Goal: Information Seeking & Learning: Check status

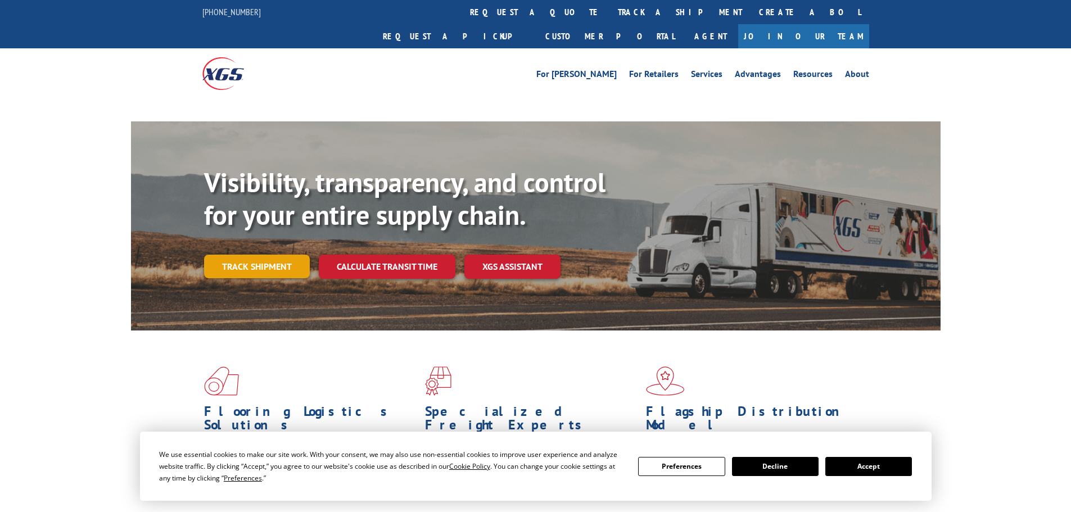
click at [257, 255] on link "Track shipment" at bounding box center [257, 267] width 106 height 24
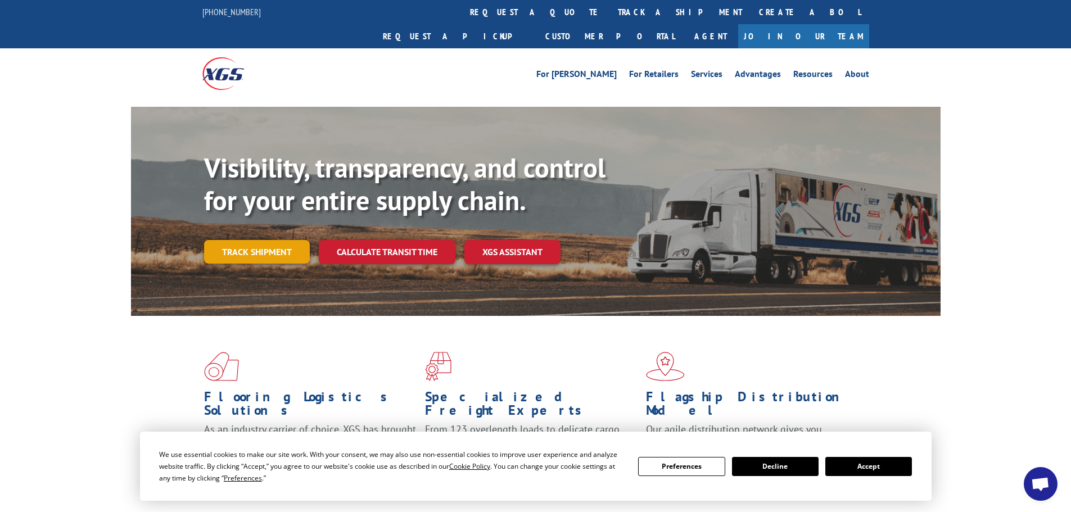
click at [262, 240] on link "Track shipment" at bounding box center [257, 252] width 106 height 24
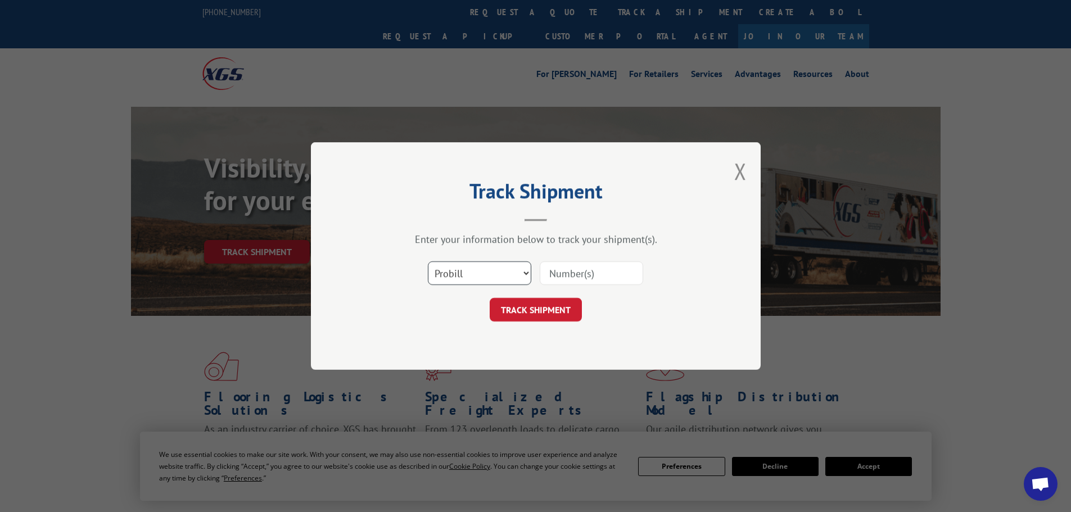
click at [500, 272] on select "Select category... Probill BOL PO" at bounding box center [479, 273] width 103 height 24
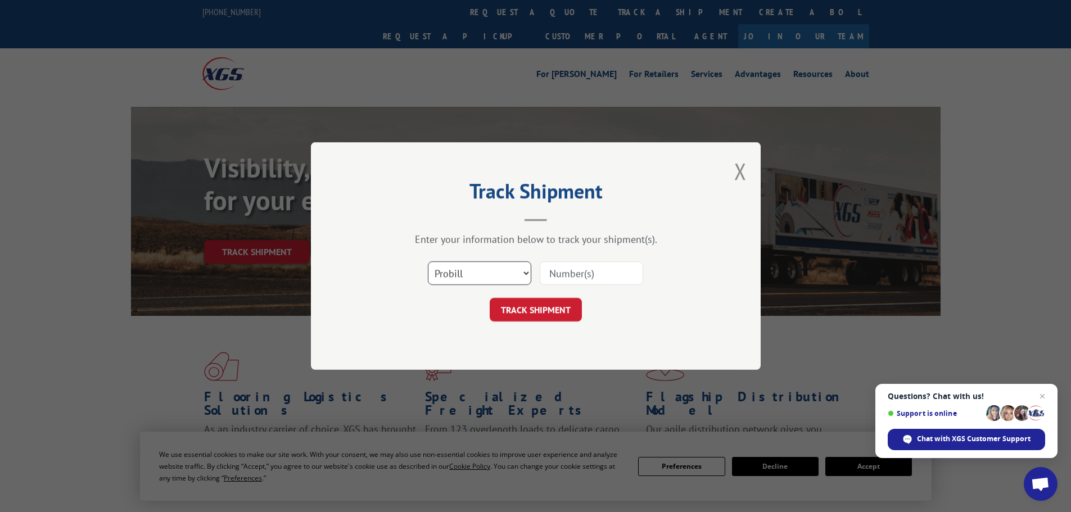
select select "po"
click at [428, 261] on select "Select category... Probill BOL PO" at bounding box center [479, 273] width 103 height 24
paste input "18544279"
type input "18544279"
click at [528, 312] on button "TRACK SHIPMENT" at bounding box center [536, 310] width 92 height 24
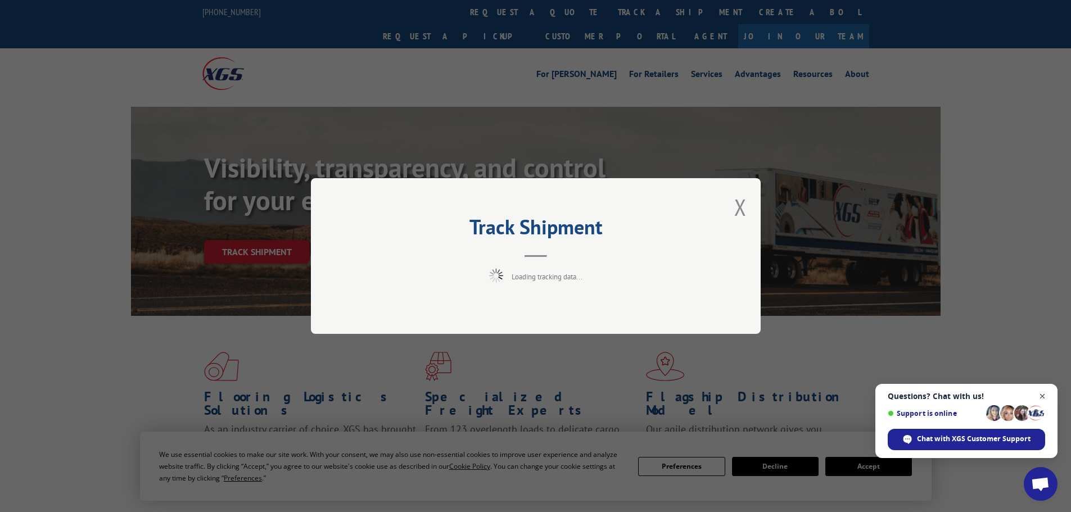
click at [1045, 395] on span "Close chat" at bounding box center [1043, 397] width 14 height 14
